Goal: Task Accomplishment & Management: Manage account settings

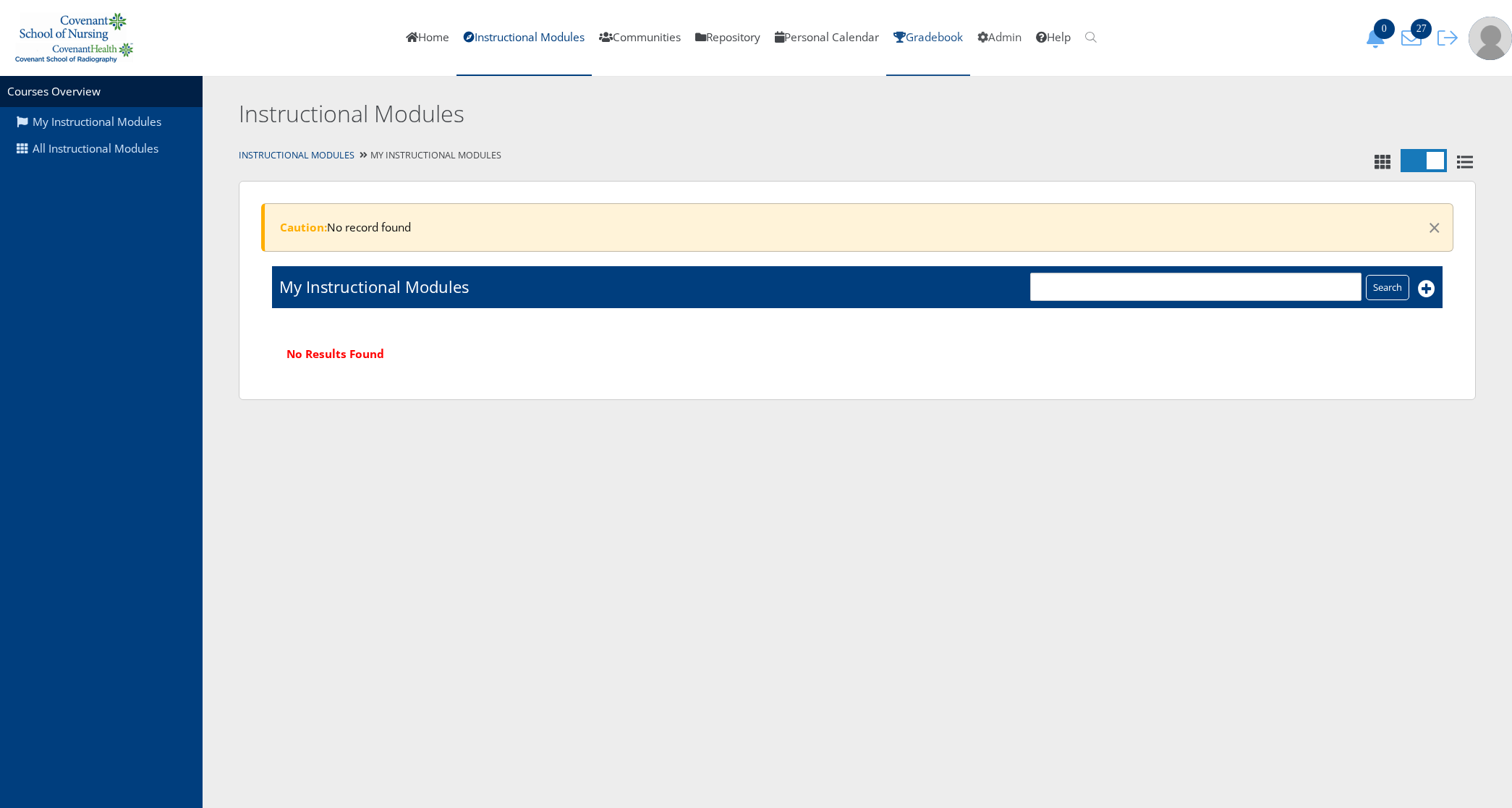
drag, startPoint x: 1004, startPoint y: 33, endPoint x: 946, endPoint y: 20, distance: 59.4
click at [1004, 33] on link "Admin" at bounding box center [999, 38] width 59 height 76
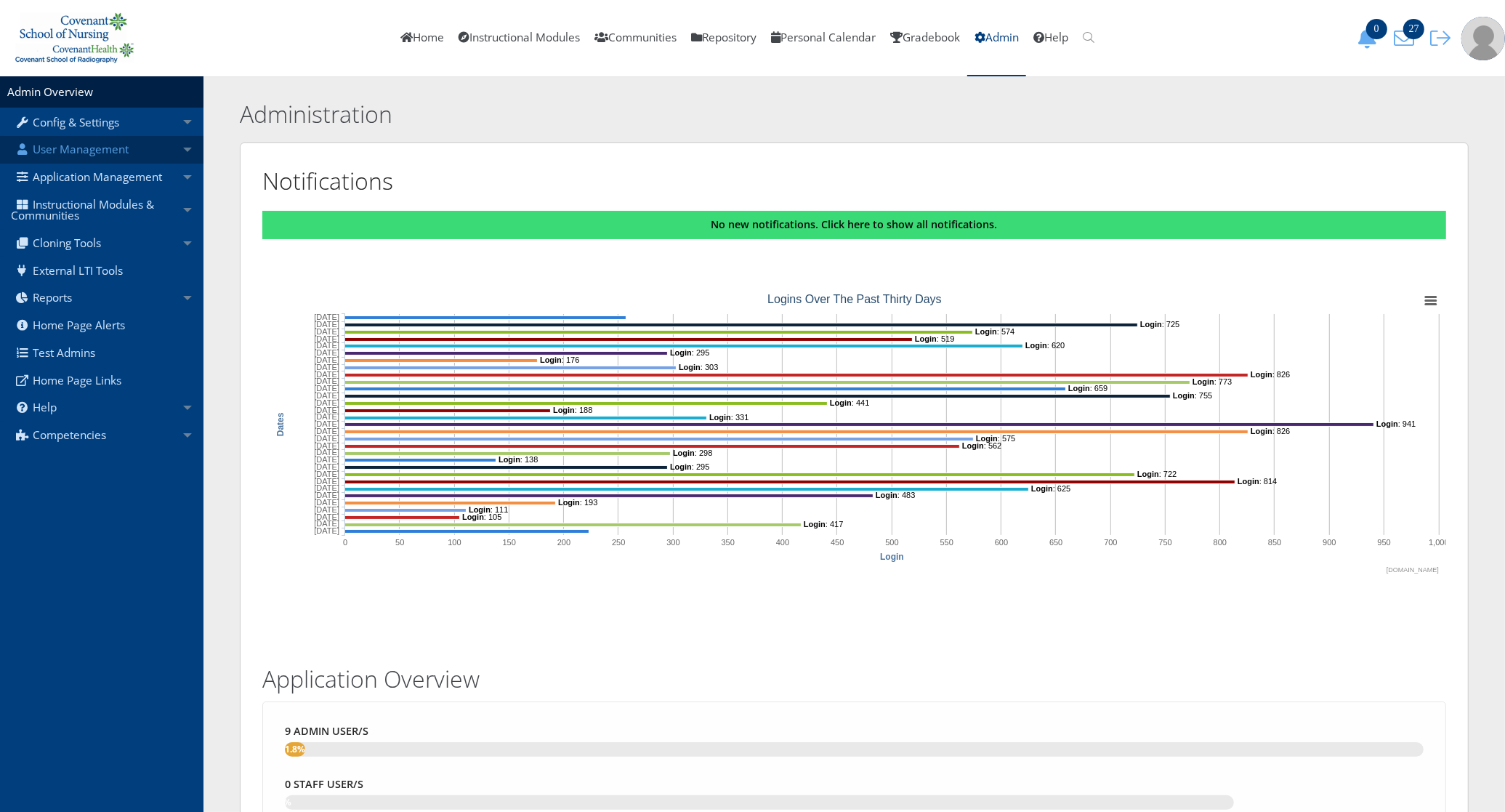
click at [143, 156] on link "User Management" at bounding box center [102, 149] width 204 height 28
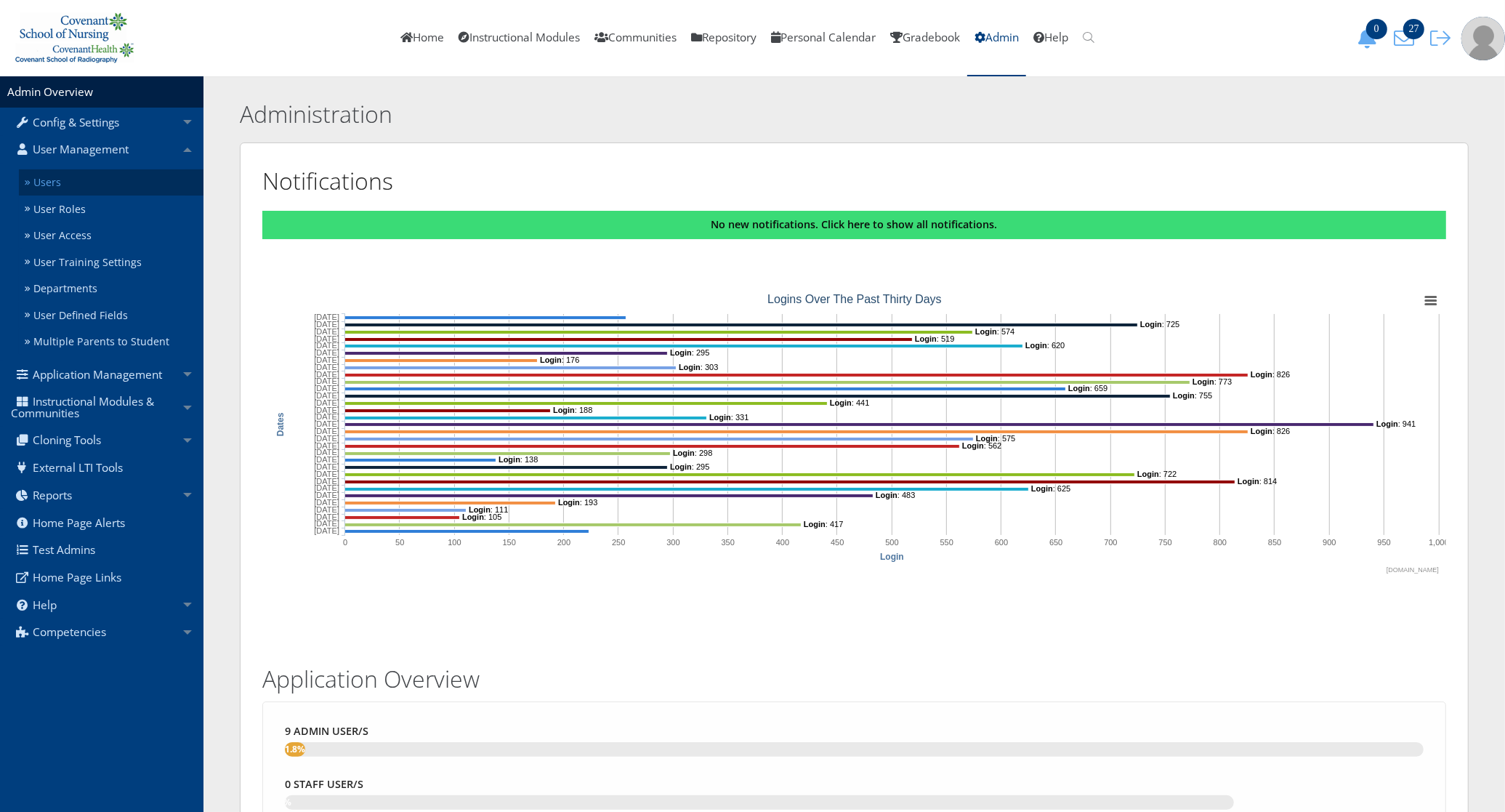
click at [103, 175] on link "Users" at bounding box center [111, 183] width 185 height 27
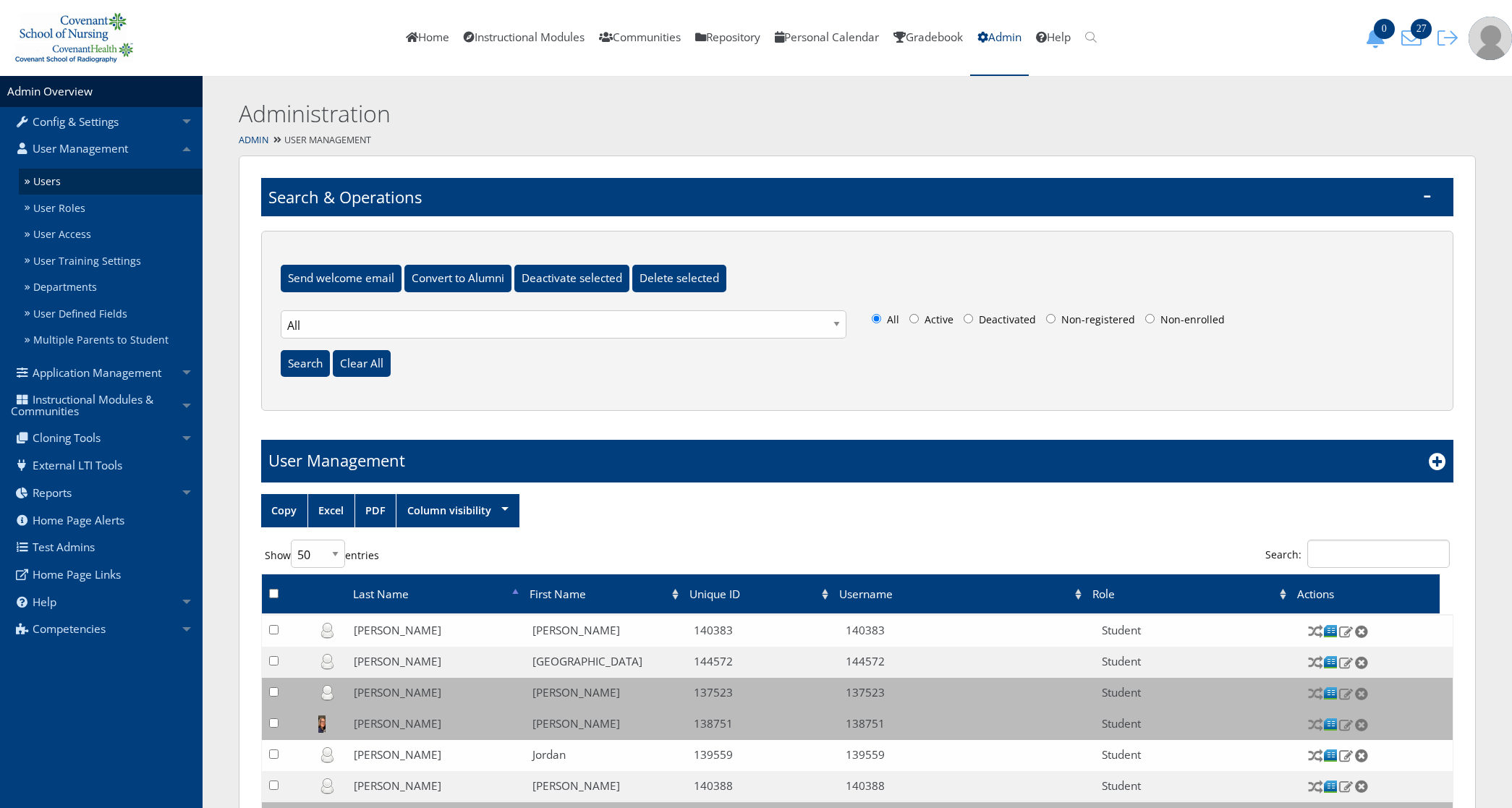
select select "50"
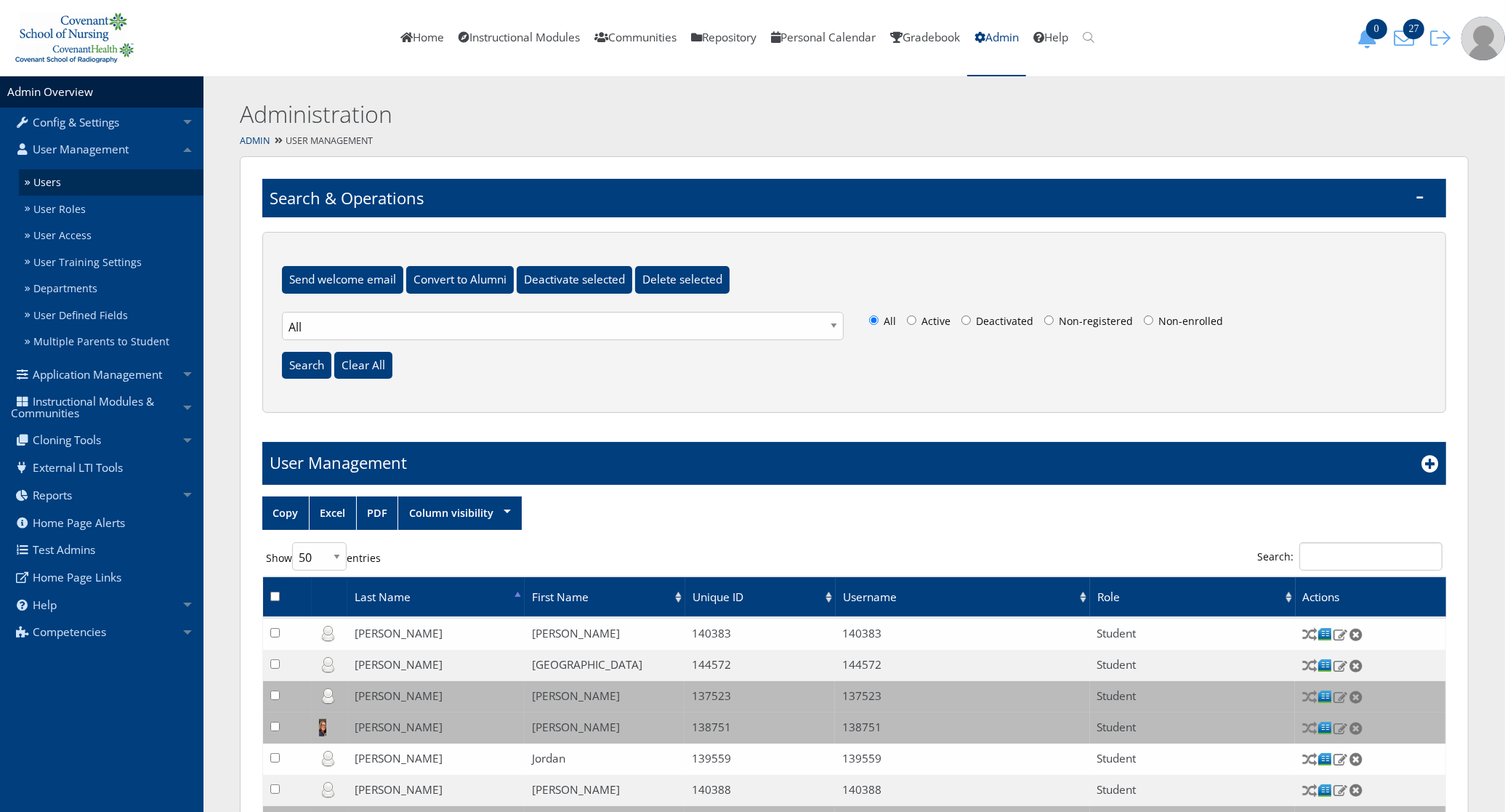
click at [1320, 567] on input "Search:" at bounding box center [1371, 556] width 143 height 29
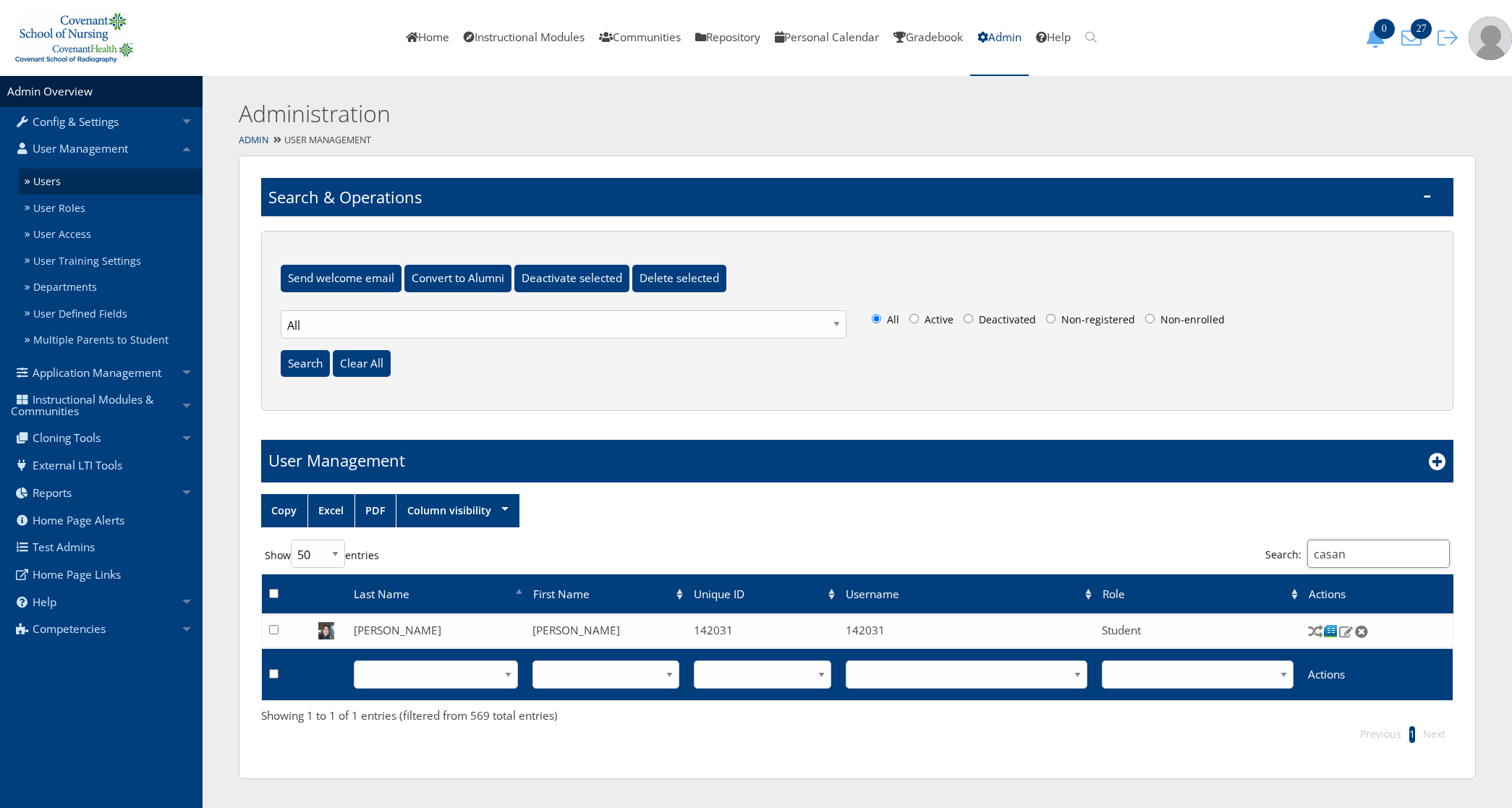
click at [1351, 547] on input "casan" at bounding box center [1378, 553] width 143 height 29
click at [1351, 547] on input "casan" at bounding box center [1378, 553] width 143 height 29
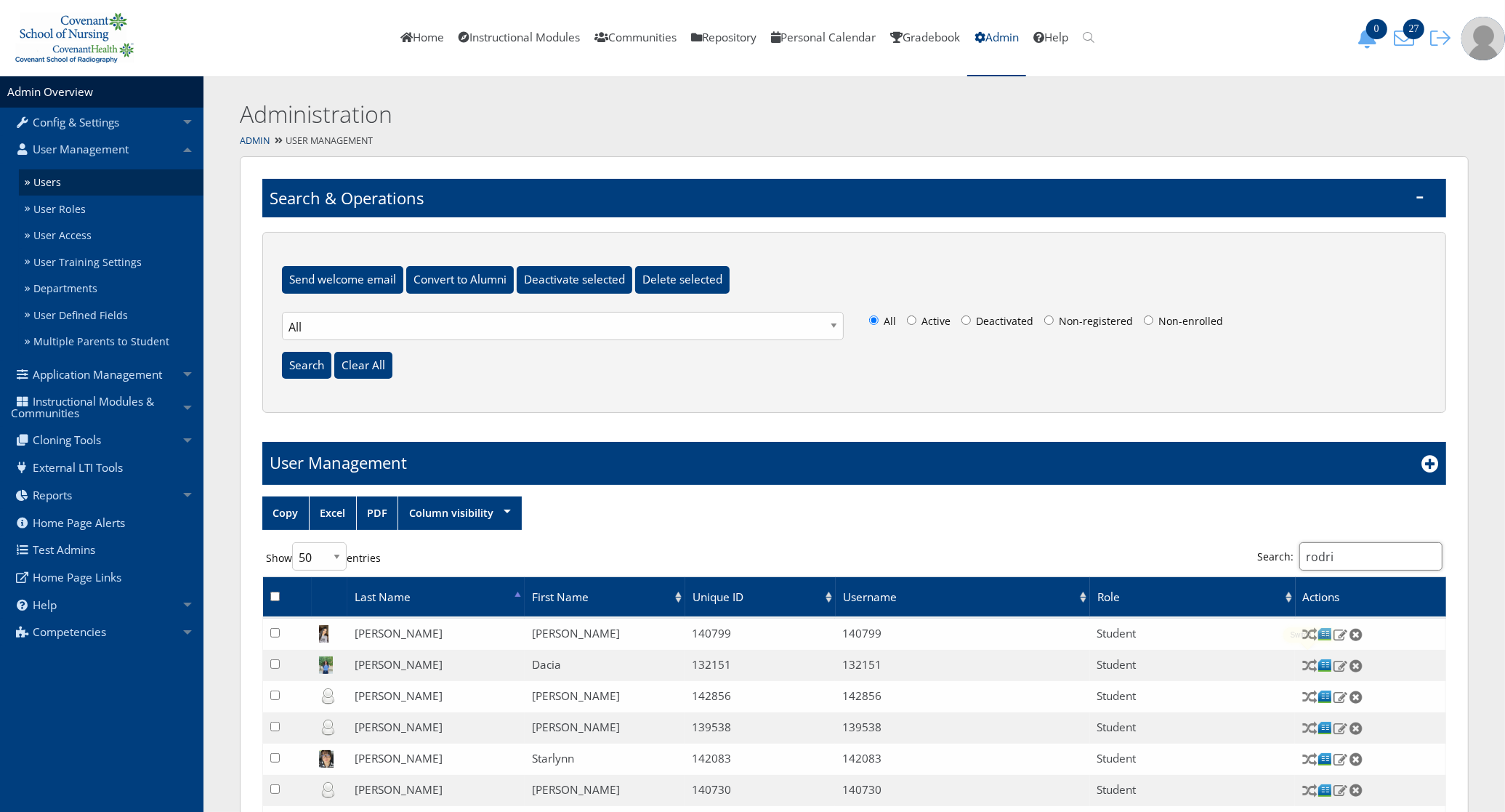
type input "rodri"
click at [1327, 629] on img at bounding box center [1325, 634] width 15 height 15
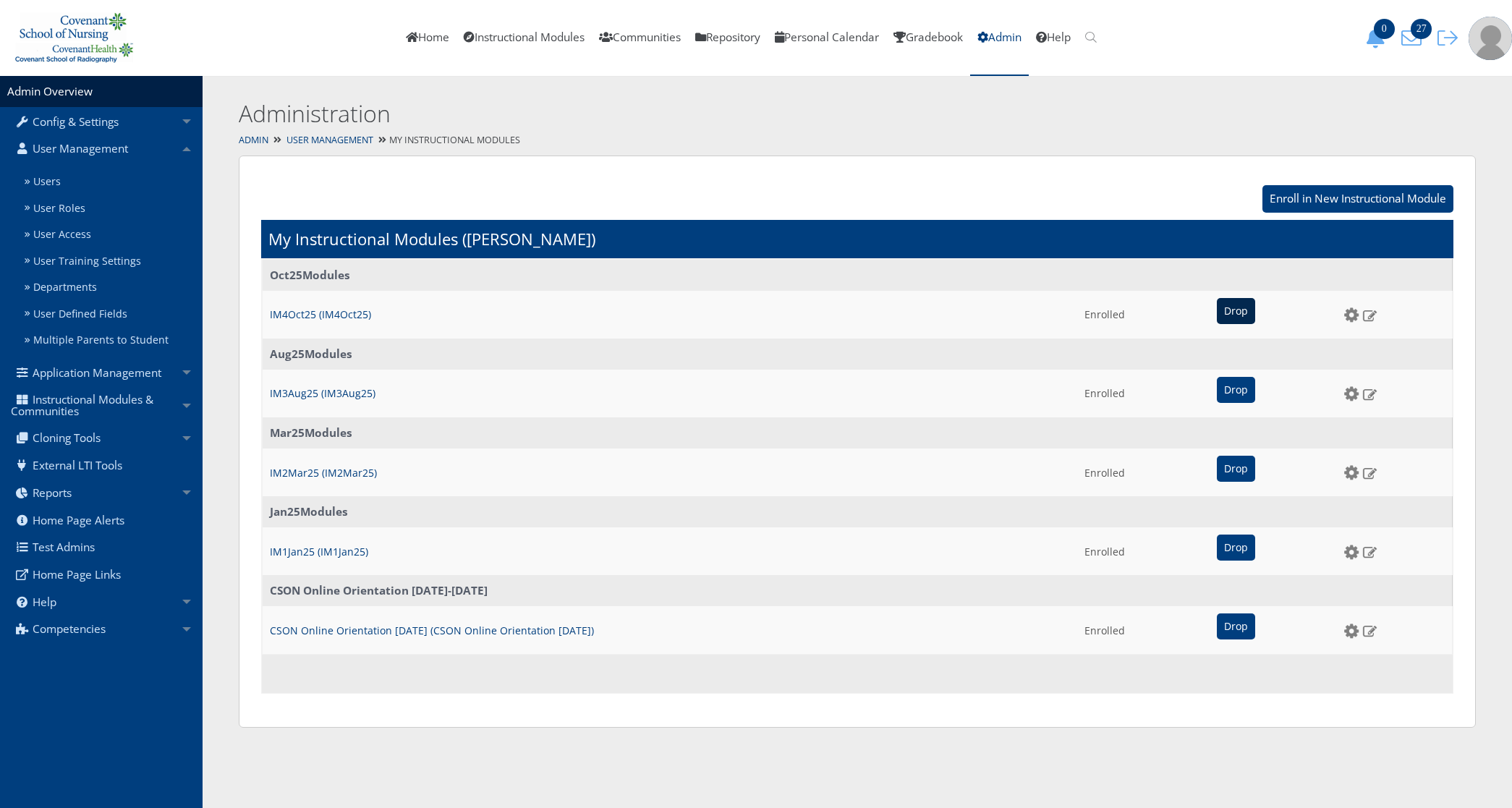
click at [1217, 312] on input "Drop" at bounding box center [1236, 311] width 38 height 26
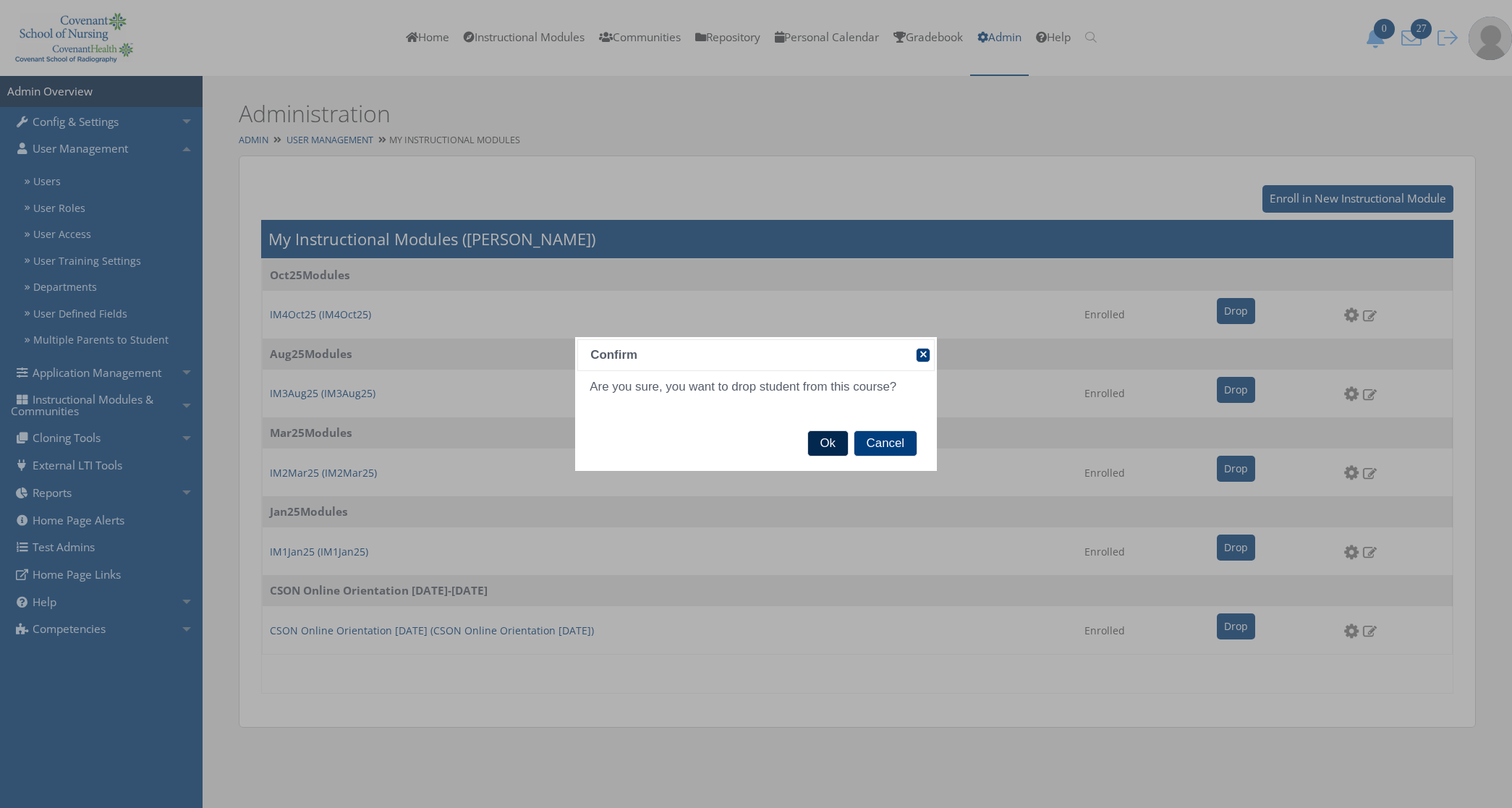
click at [833, 442] on span "Ok" at bounding box center [828, 443] width 40 height 25
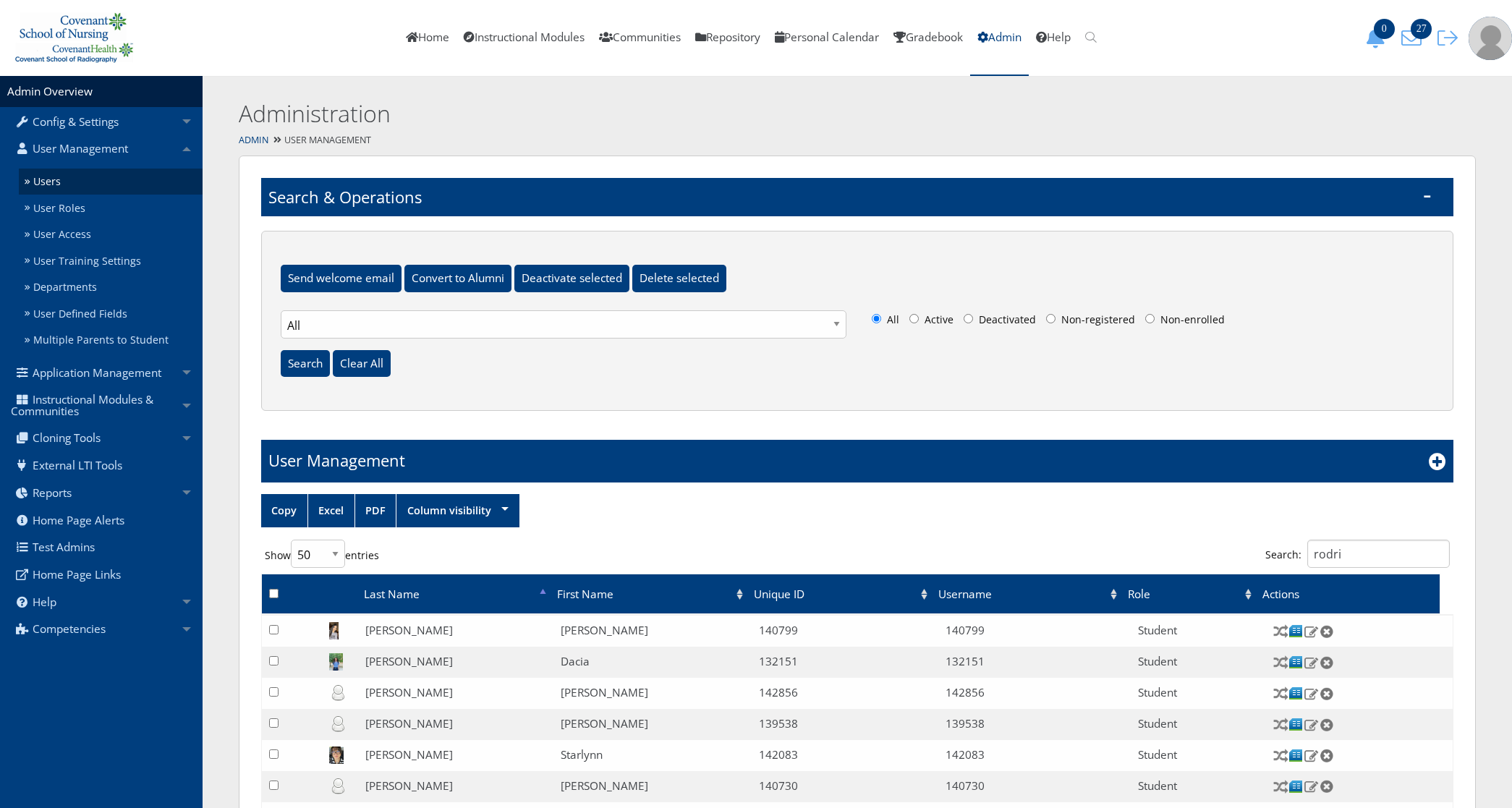
select select "50"
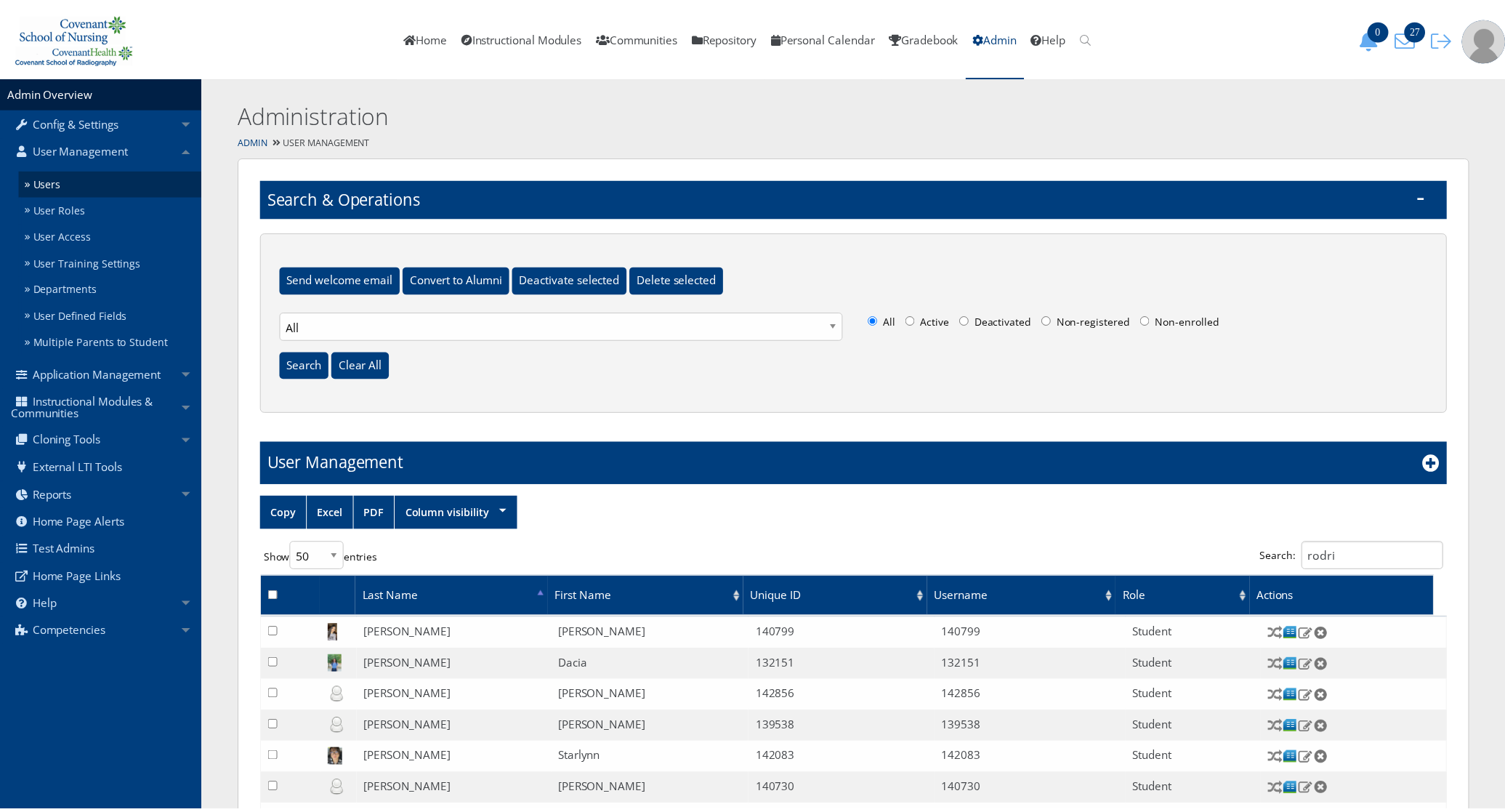
scroll to position [361, 0]
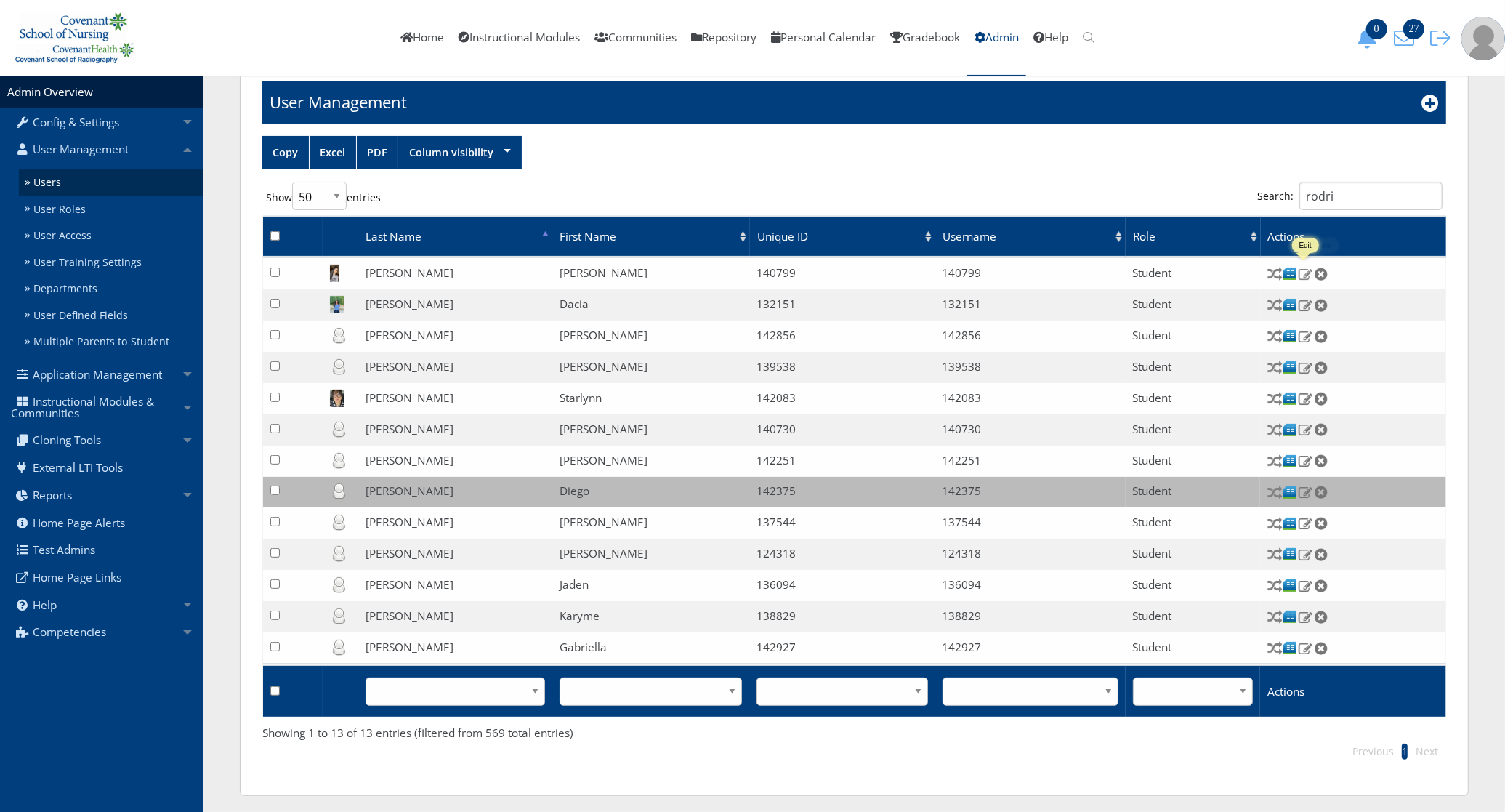
click at [1303, 273] on img at bounding box center [1306, 273] width 15 height 13
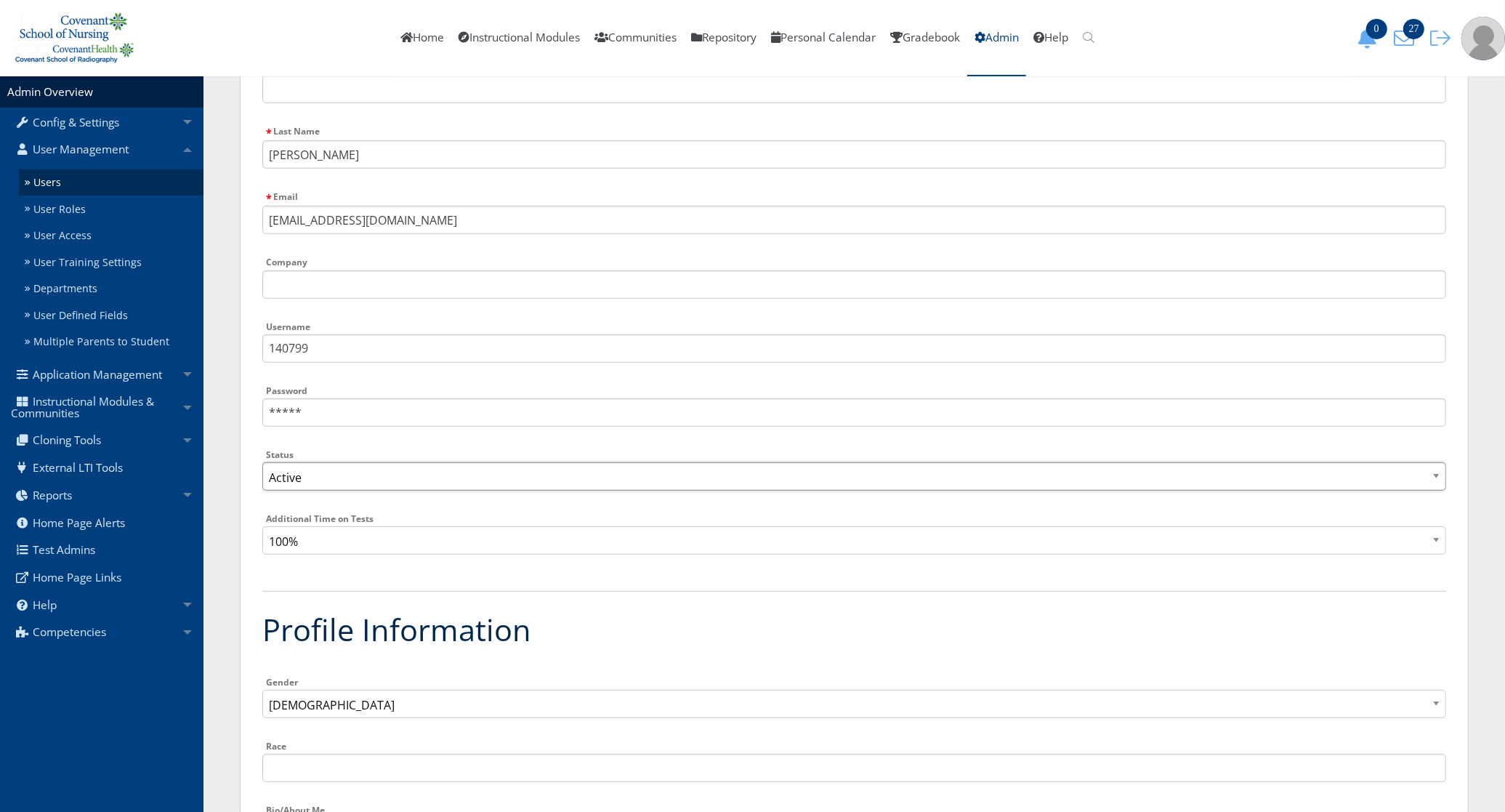
click at [309, 474] on select "Active Inactive" at bounding box center [854, 477] width 1184 height 29
select select "0"
click at [263, 463] on select "Active Inactive" at bounding box center [854, 477] width 1184 height 29
click at [336, 346] on input "140799" at bounding box center [854, 349] width 1184 height 29
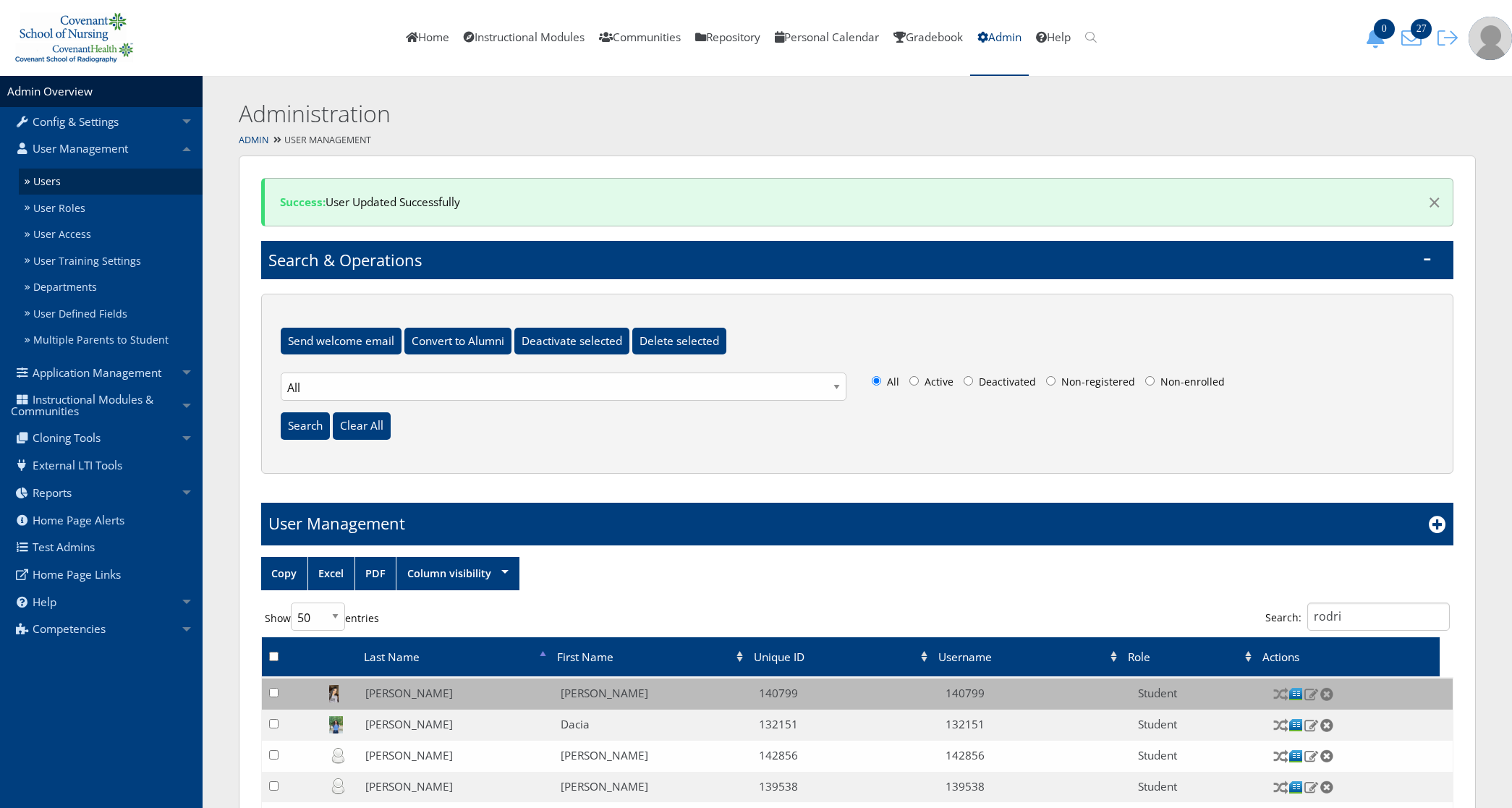
select select "50"
